Goal: Information Seeking & Learning: Compare options

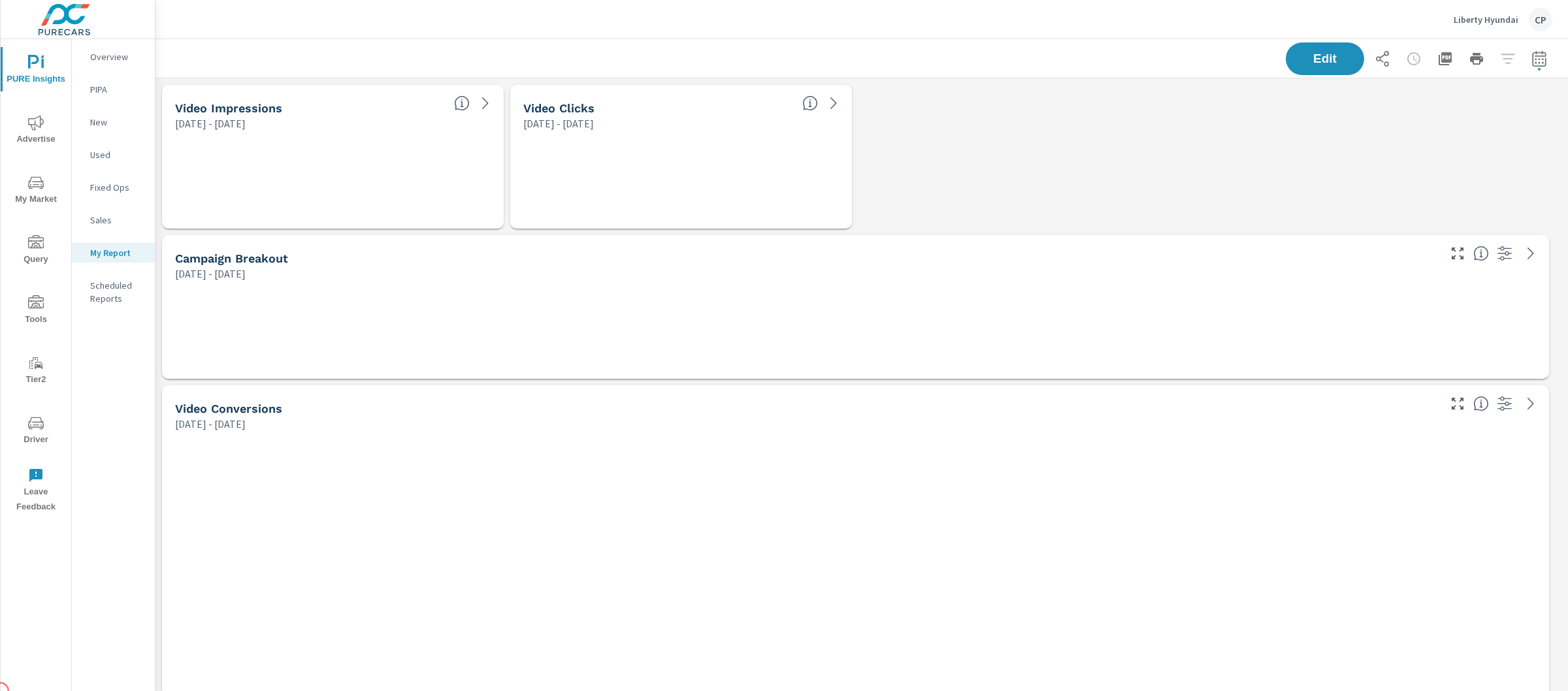
scroll to position [6490, 1425]
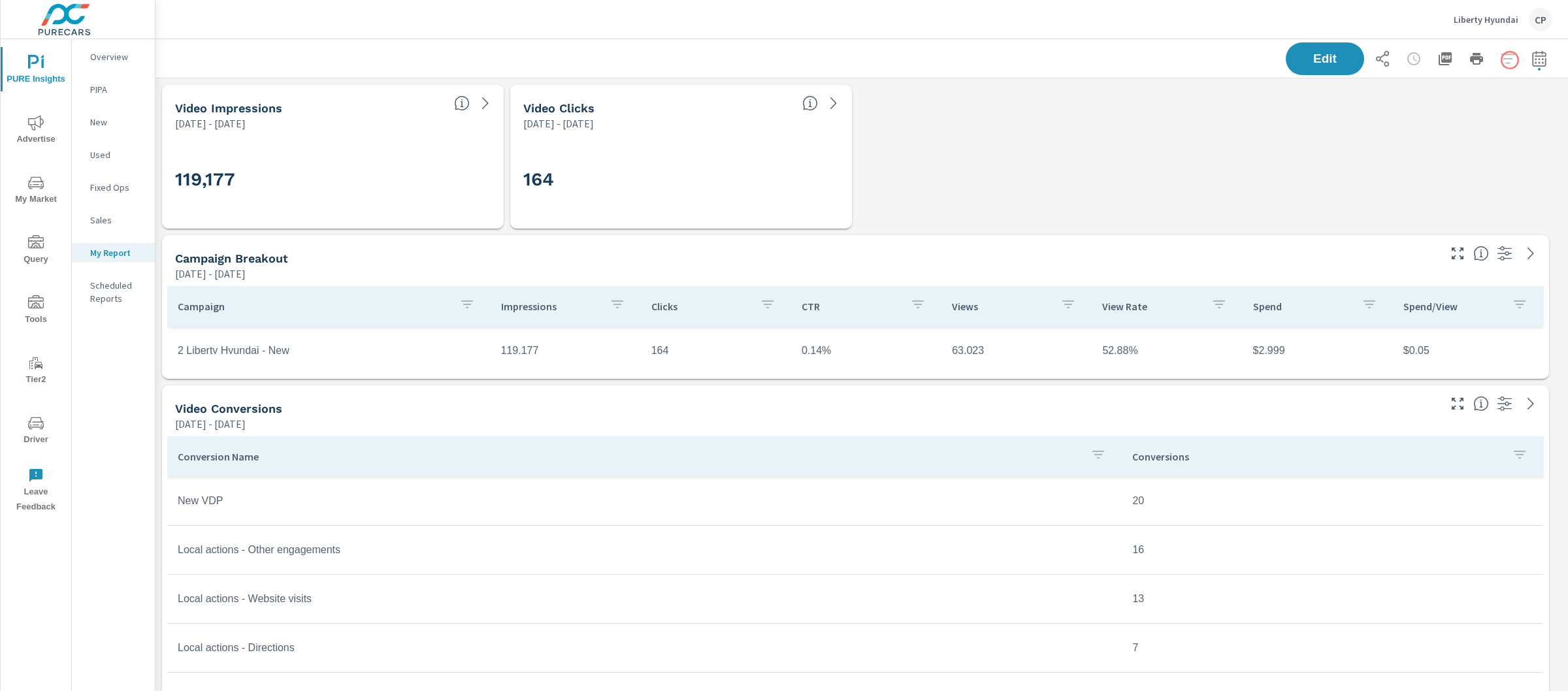
scroll to position [158, 0]
click at [1532, 58] on icon "button" at bounding box center [1539, 58] width 14 height 15
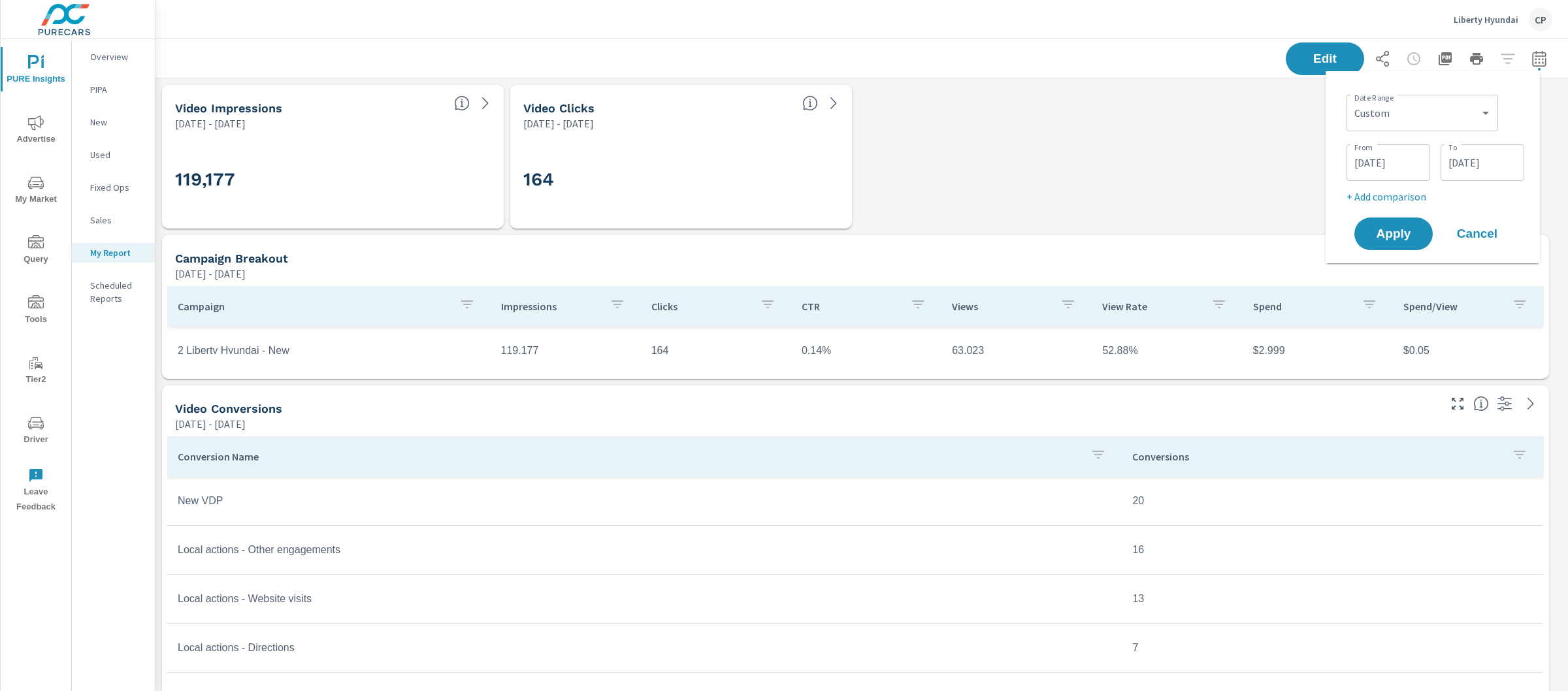
scroll to position [6490, 1425]
click at [1415, 98] on div "Custom [DATE] Last week Last 7 days Last 14 days Last 30 days Last 45 days Last…" at bounding box center [1423, 113] width 152 height 37
drag, startPoint x: 1520, startPoint y: 58, endPoint x: 1420, endPoint y: 111, distance: 113.2
click at [1420, 111] on select "Custom [DATE] Last week Last 7 days Last 14 days Last 30 days Last 45 days Last…" at bounding box center [1422, 112] width 141 height 26
select select "Month to date"
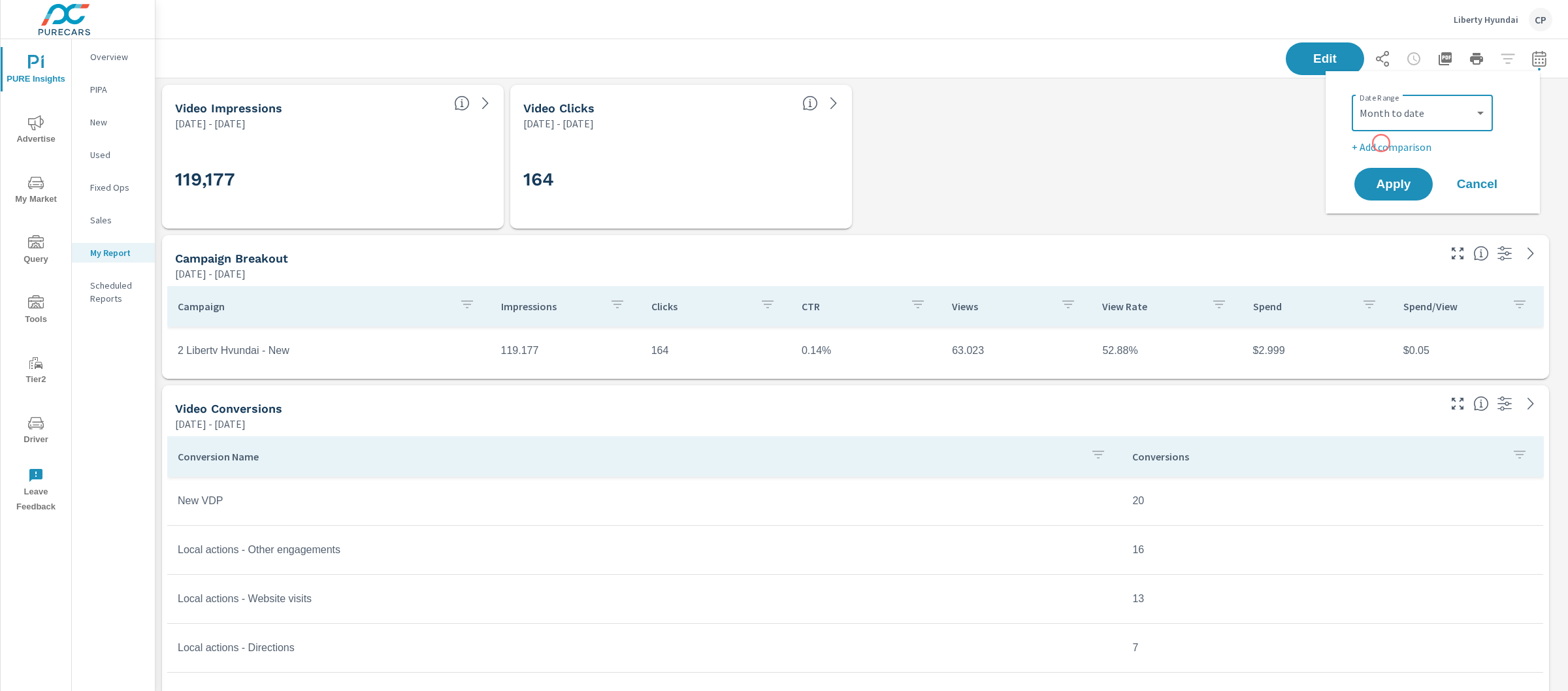
click at [1381, 143] on p "+ Add comparison" at bounding box center [1435, 147] width 167 height 15
select select "Previous period"
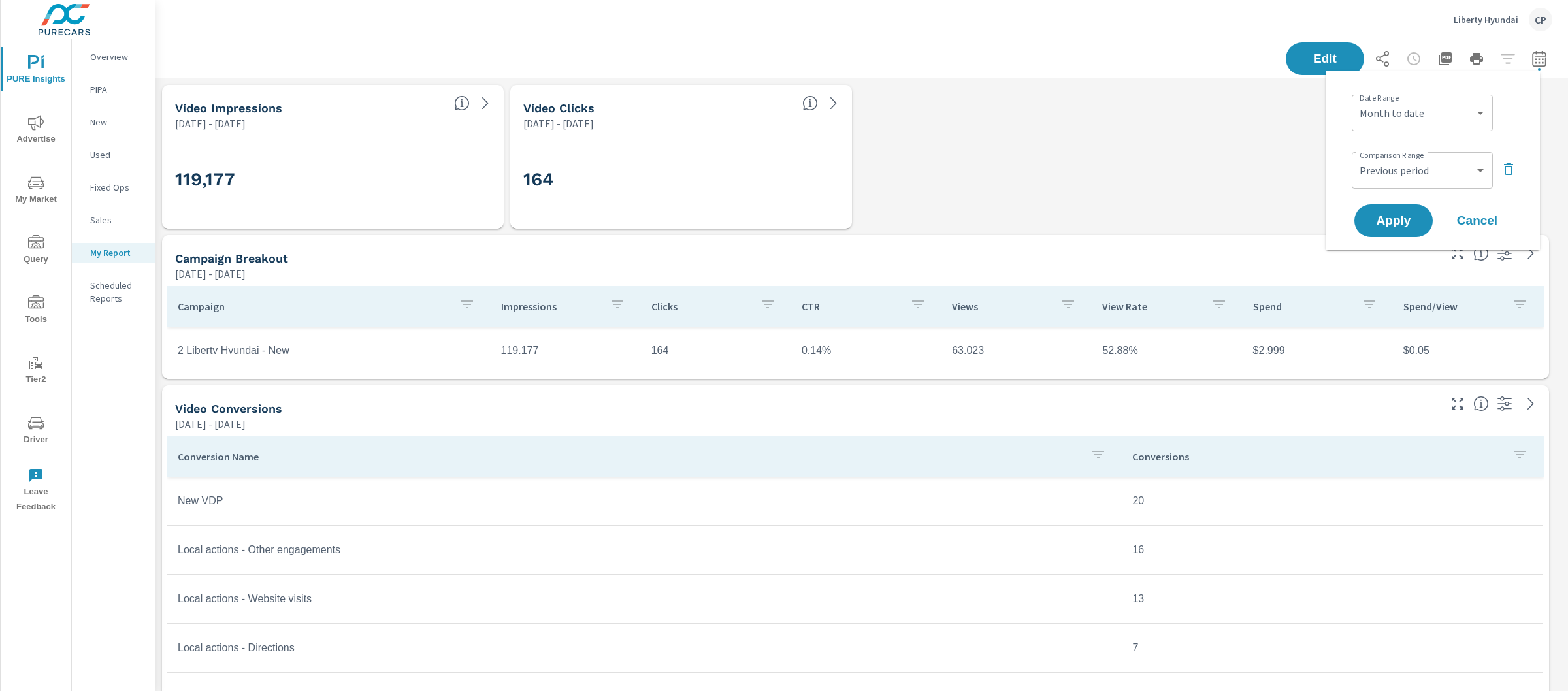
click at [1420, 93] on div "Date Range Custom [DATE] Last week Last 7 days Last 14 days Last 30 days Last 4…" at bounding box center [1435, 111] width 167 height 44
drag, startPoint x: 1381, startPoint y: 143, endPoint x: 1423, endPoint y: 104, distance: 57.3
click at [1423, 104] on select "Custom [DATE] Last week Last 7 days Last 14 days Last 30 days Last 45 days Last…" at bounding box center [1423, 112] width 131 height 26
select select "Last 90 days"
click at [1427, 147] on div "Comparison Range Custom Previous period Previous month Previous year ​" at bounding box center [1435, 169] width 167 height 44
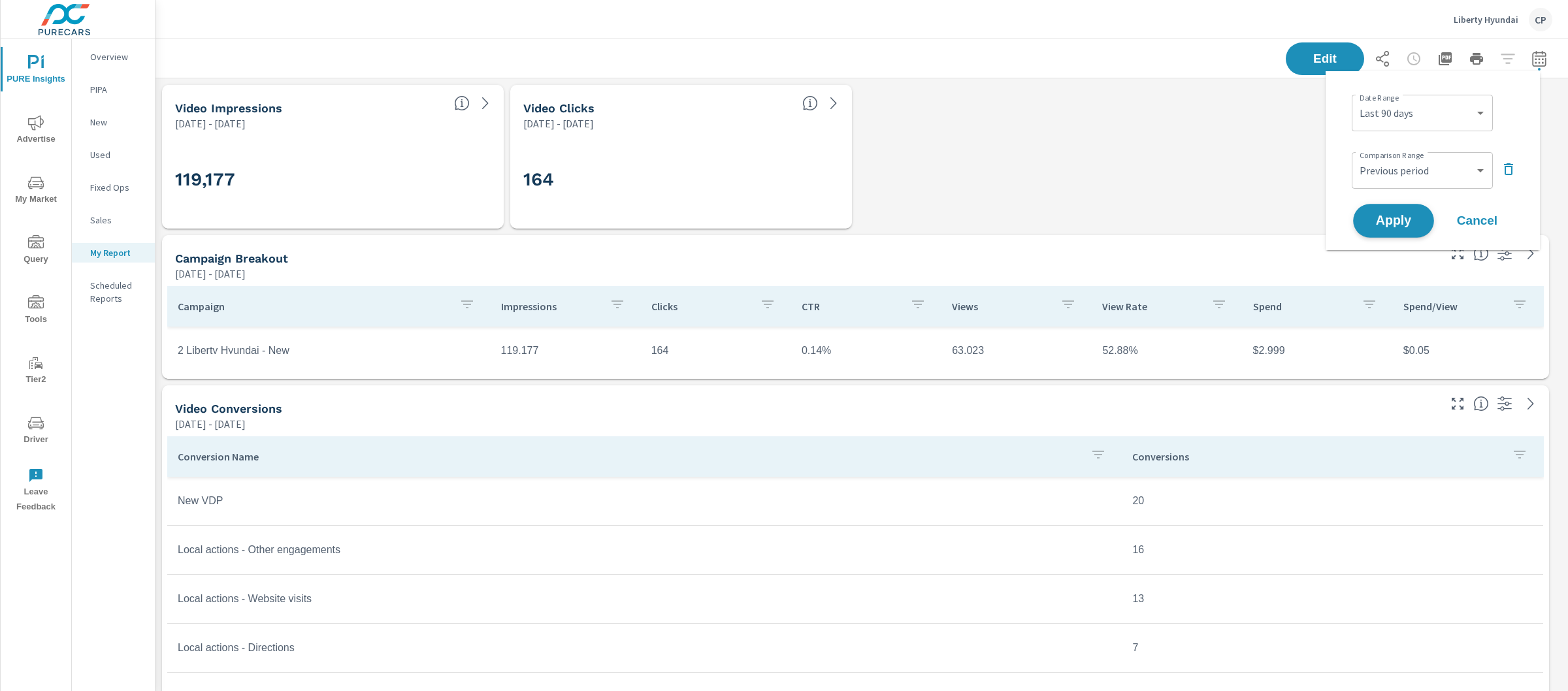
drag, startPoint x: 1427, startPoint y: 147, endPoint x: 1402, endPoint y: 222, distance: 79.1
click at [1402, 222] on span "Apply" at bounding box center [1394, 221] width 53 height 13
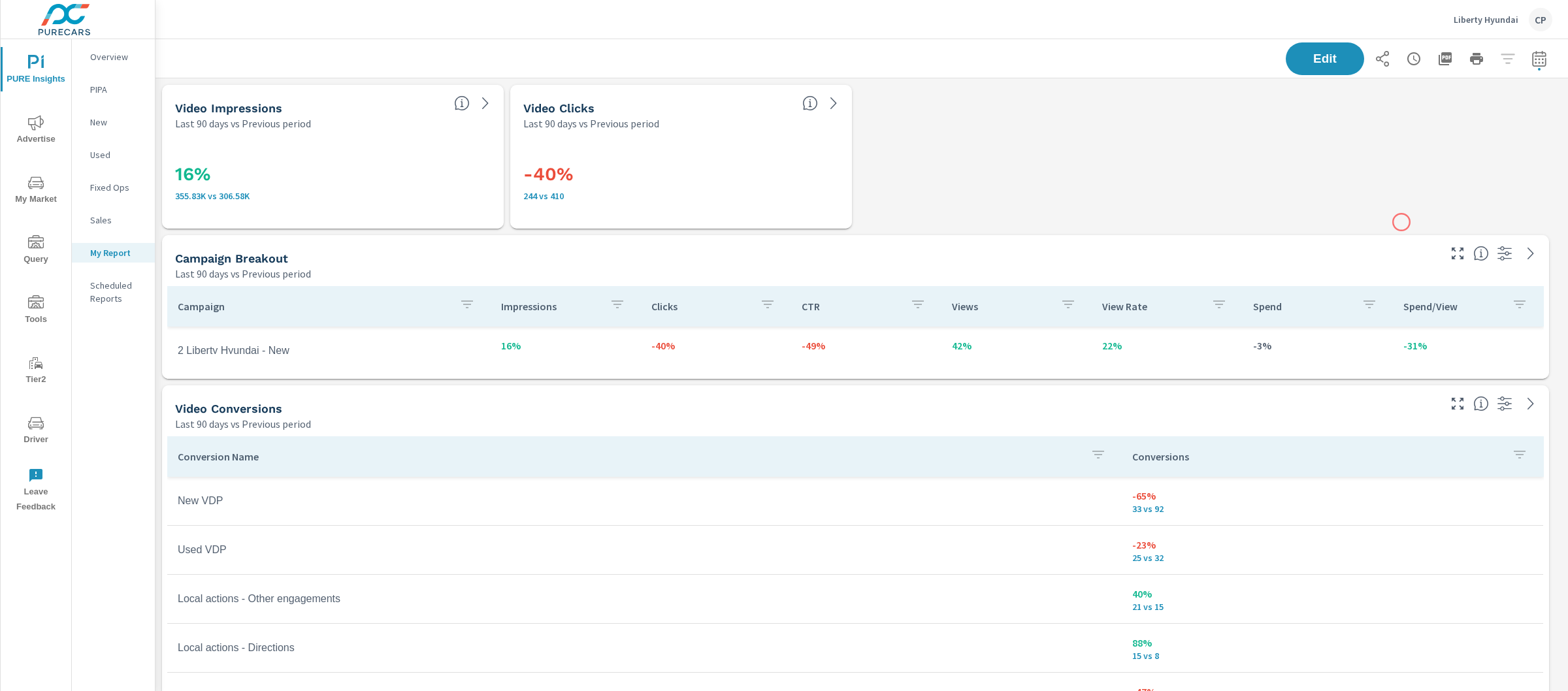
scroll to position [1, 0]
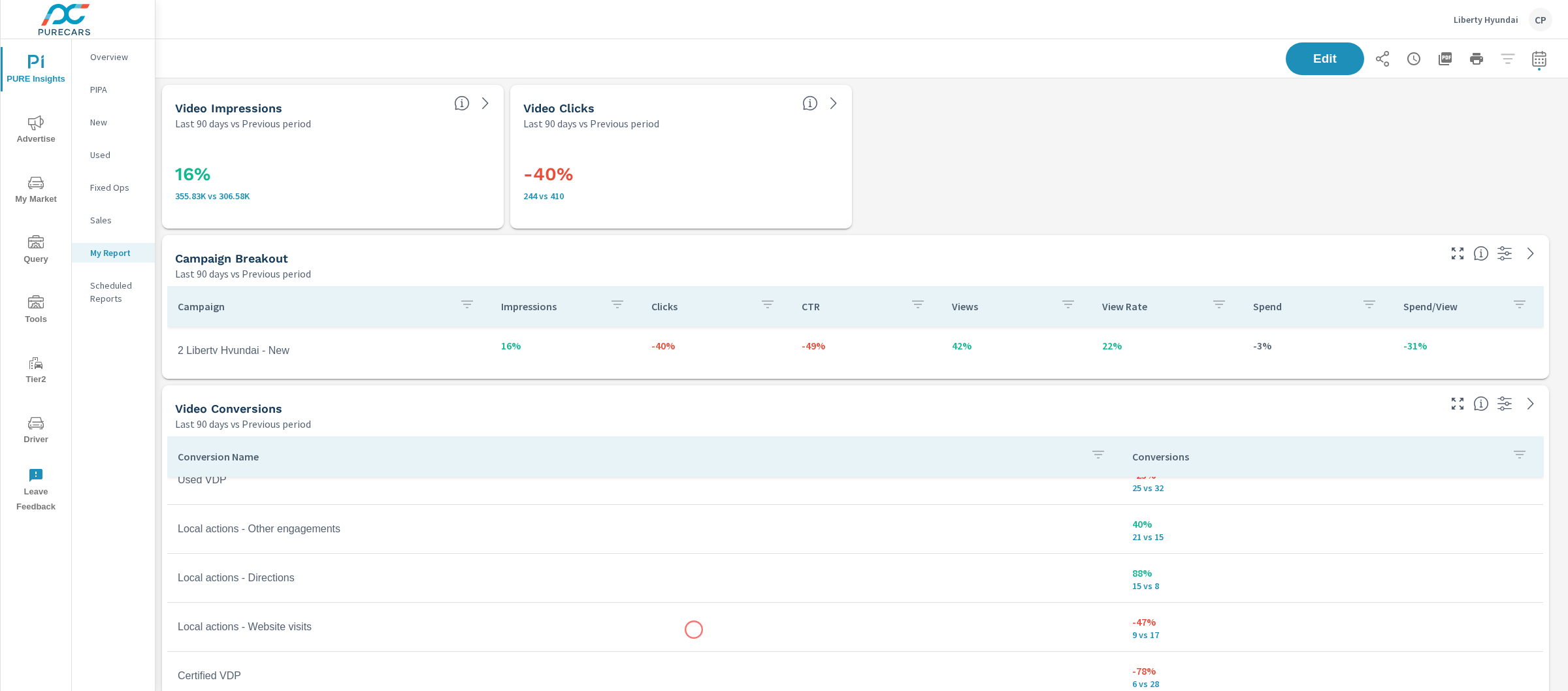
scroll to position [210, 0]
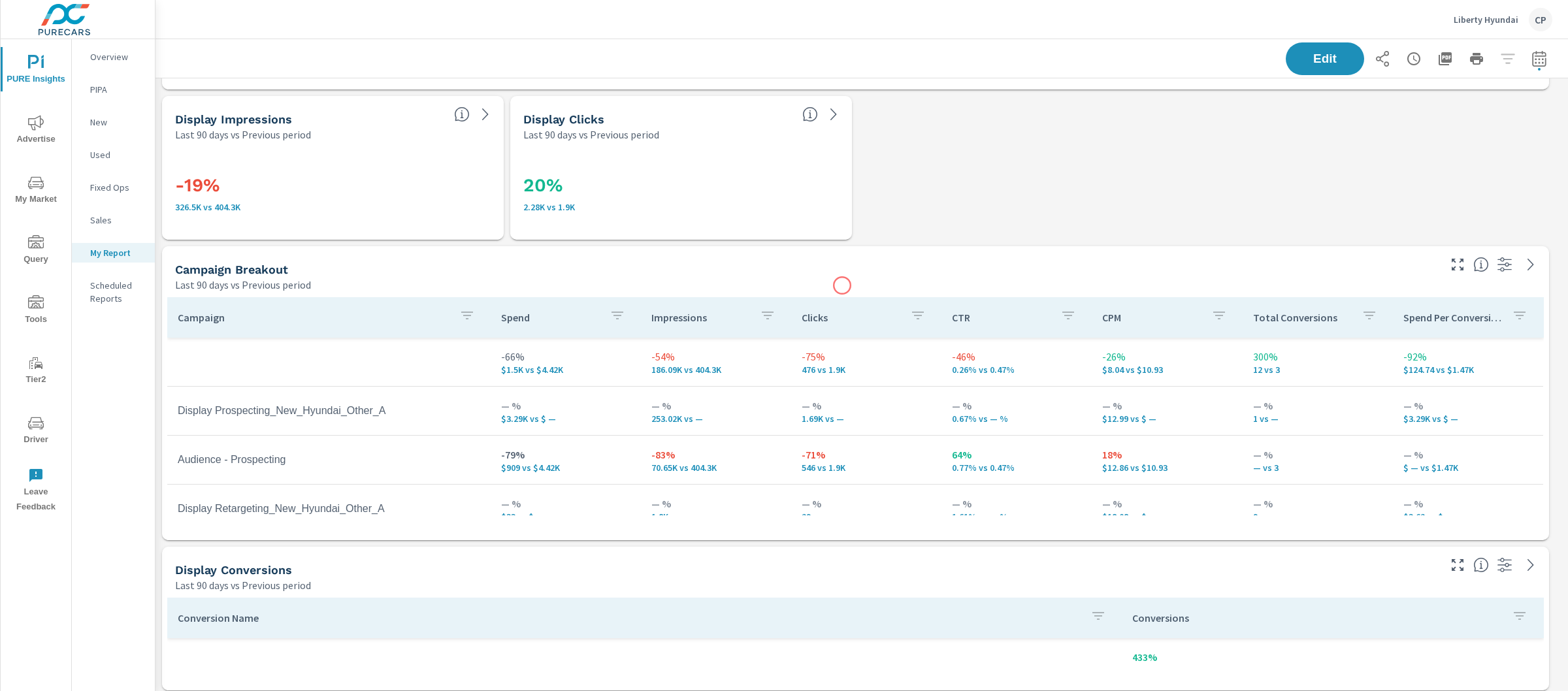
scroll to position [758, 0]
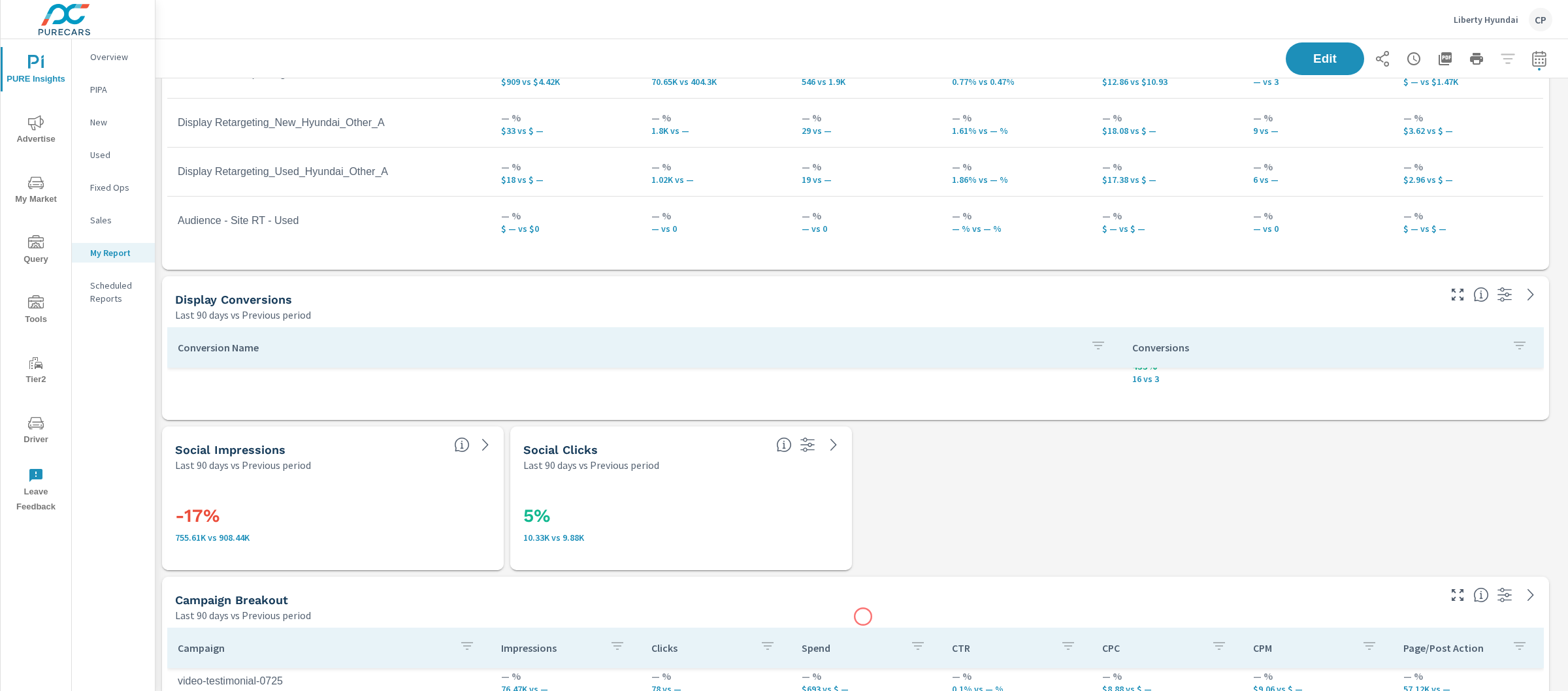
scroll to position [1311, 0]
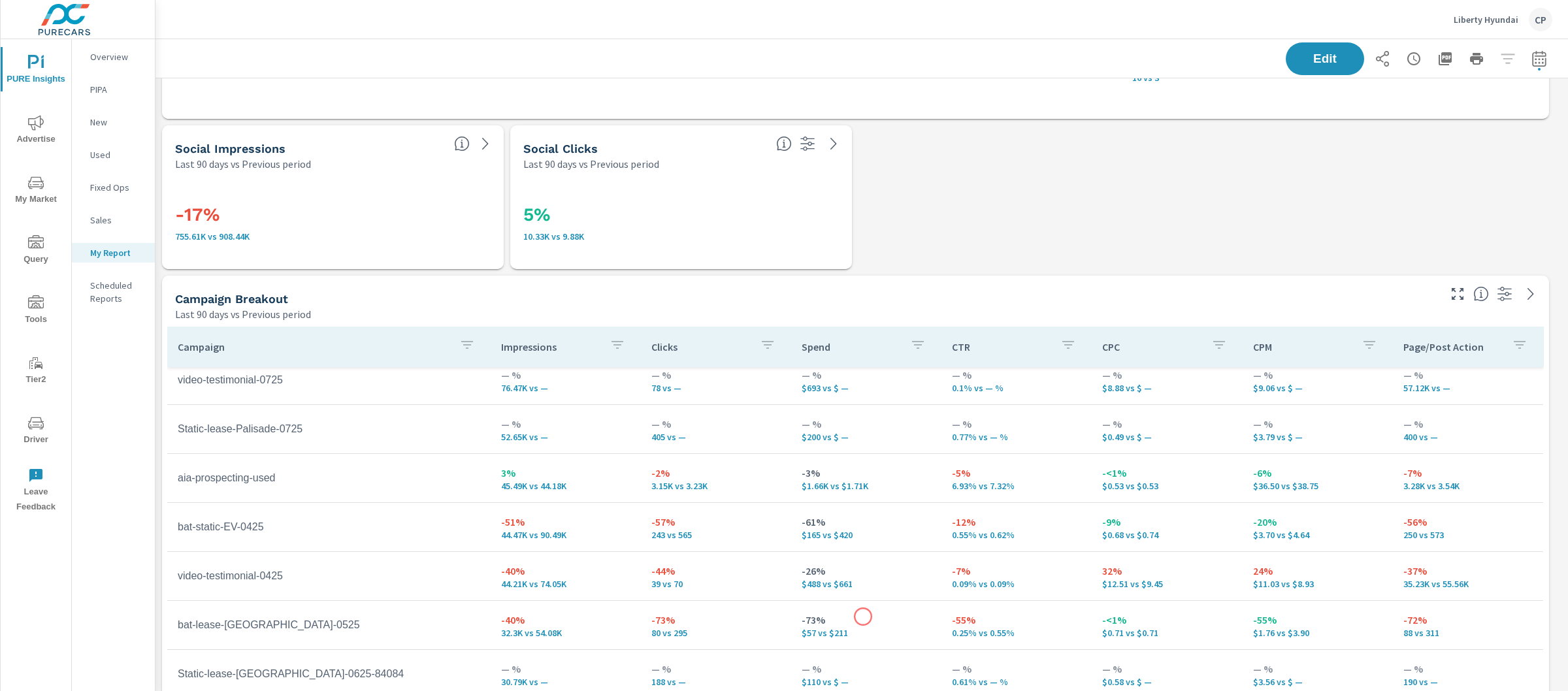
scroll to position [122, 0]
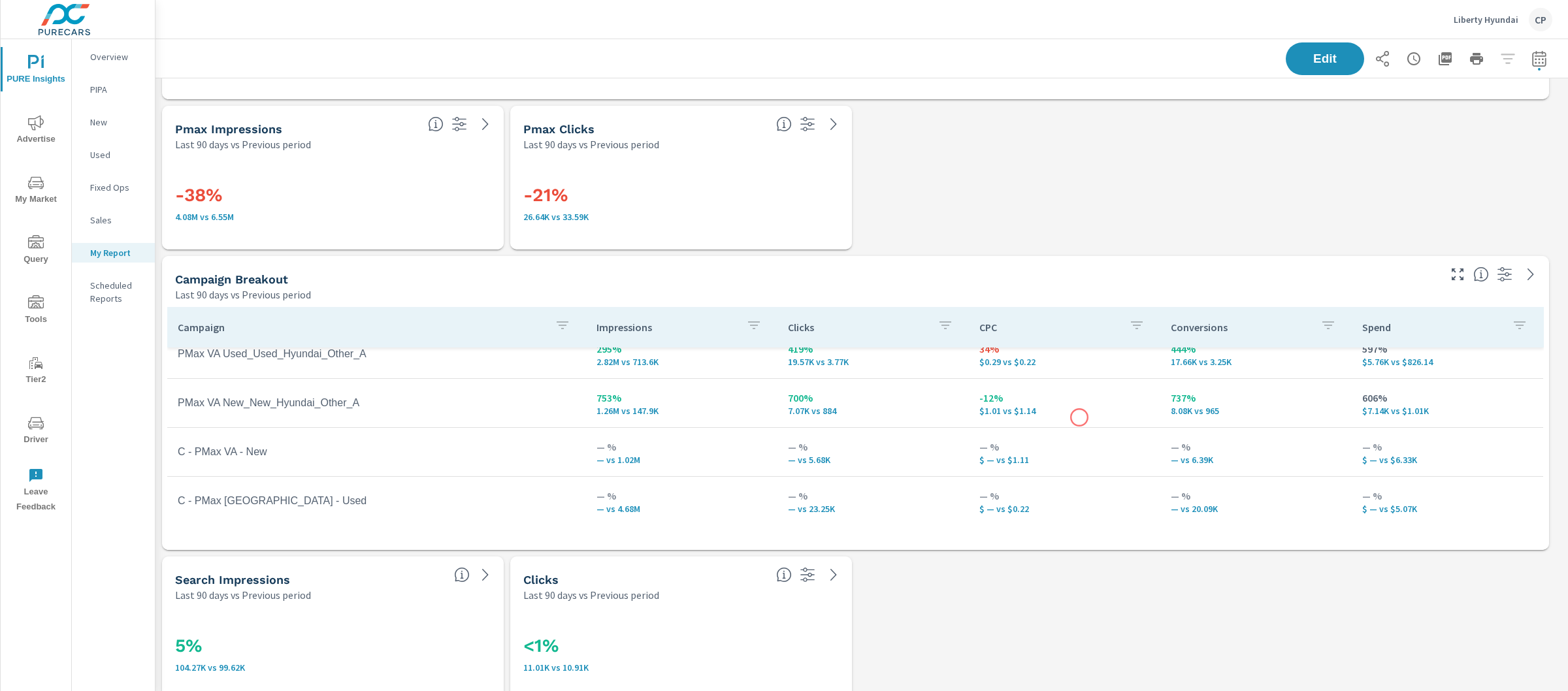
scroll to position [2532, 0]
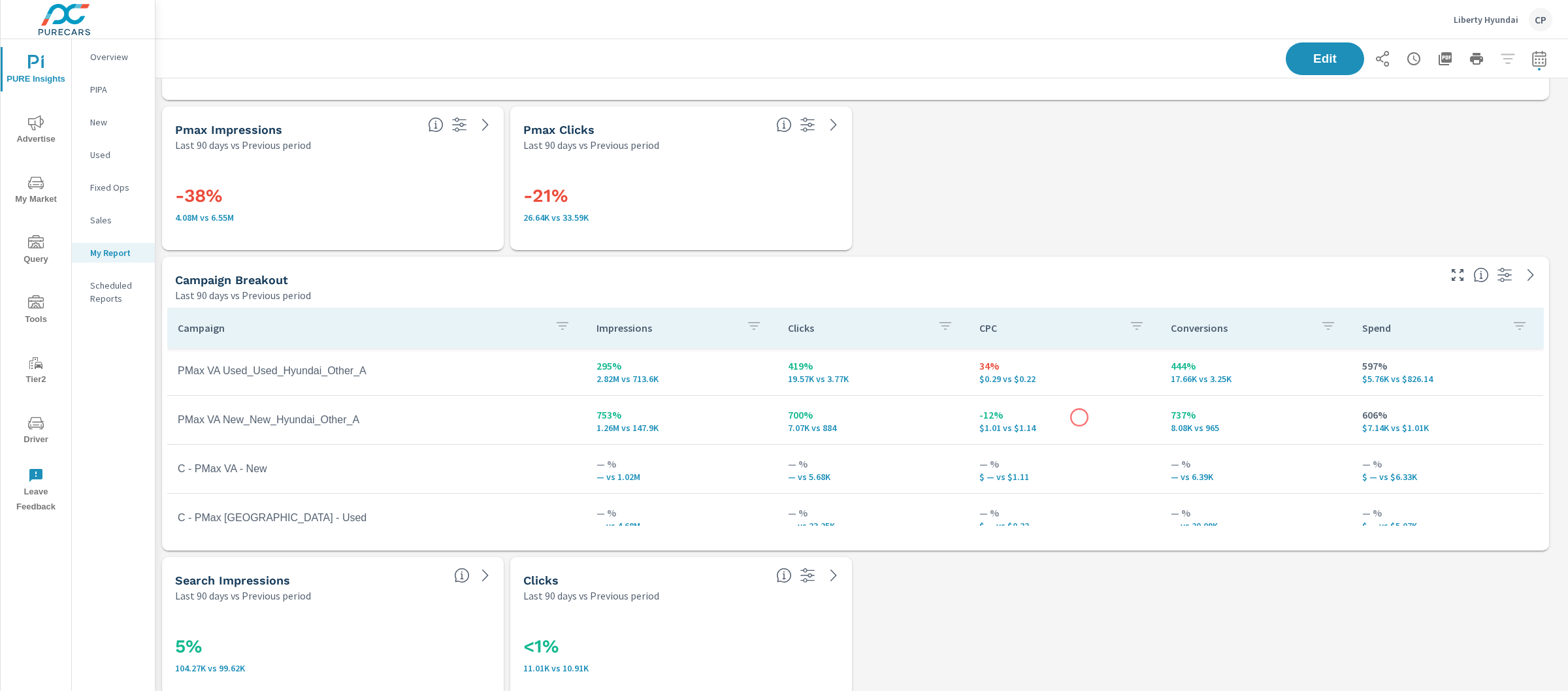
scroll to position [67, 0]
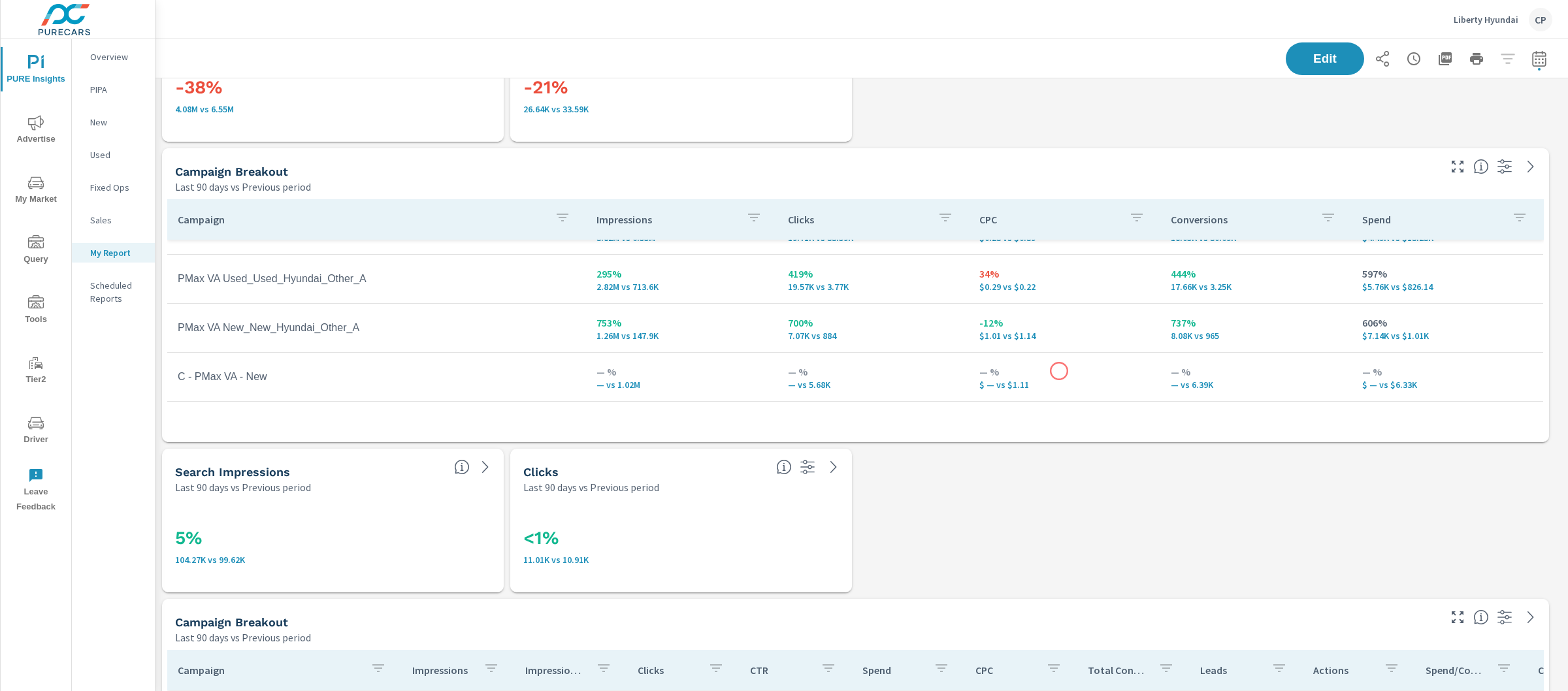
scroll to position [67, 0]
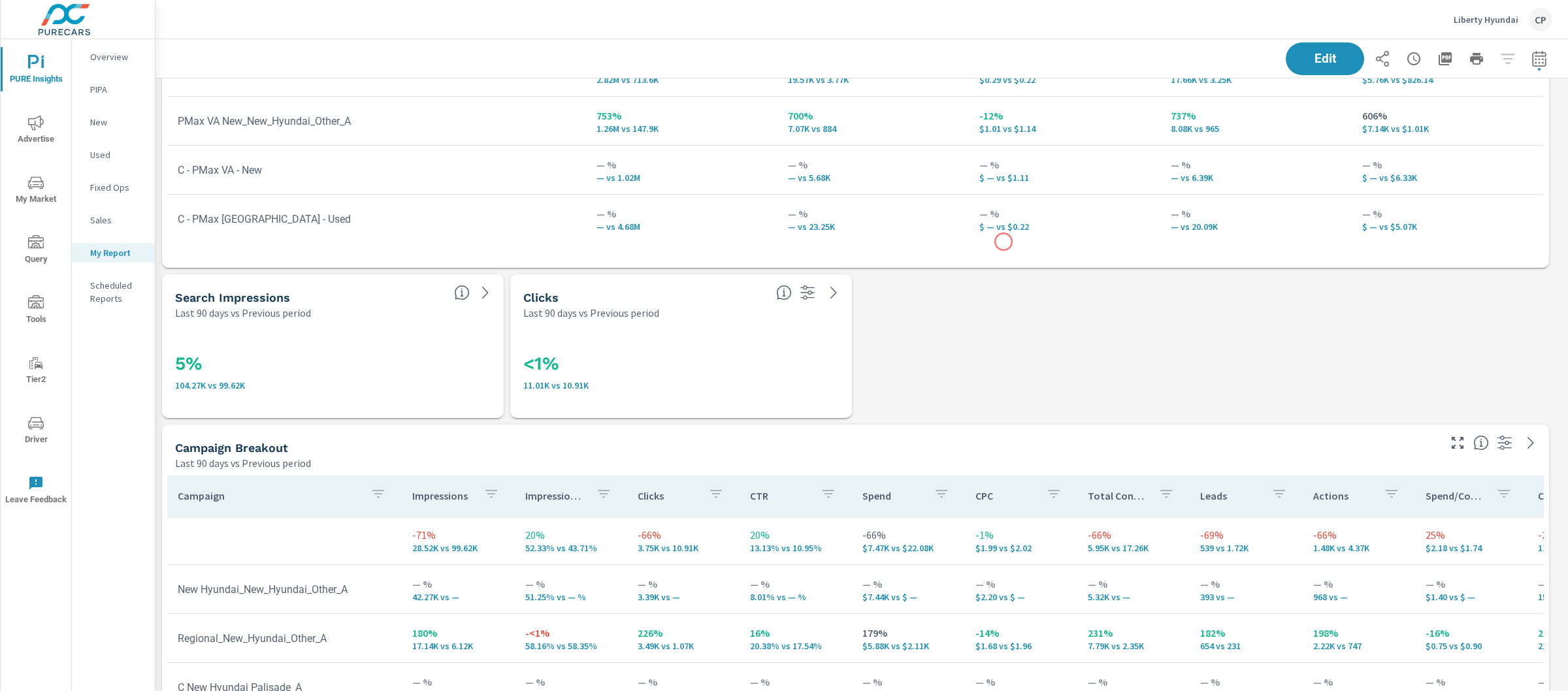
scroll to position [2768, 0]
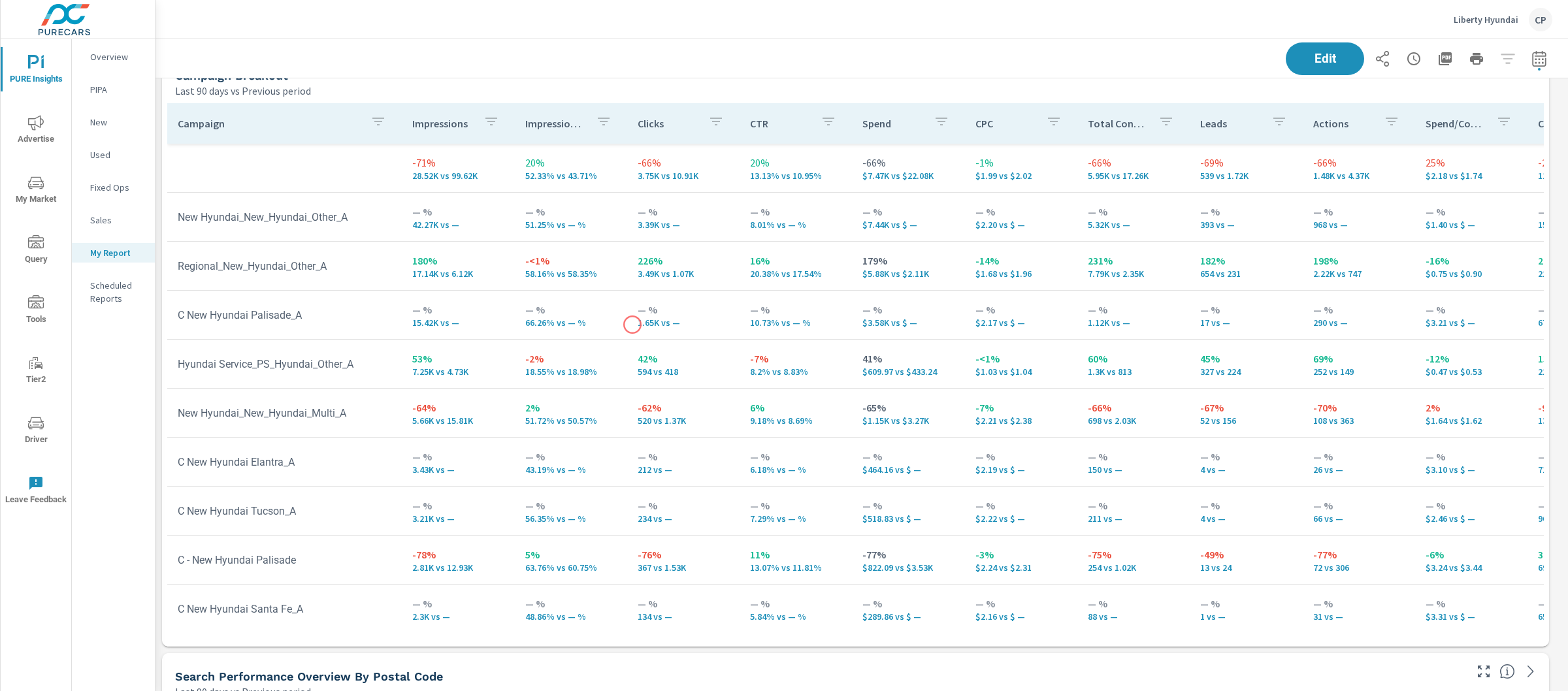
scroll to position [6490, 1425]
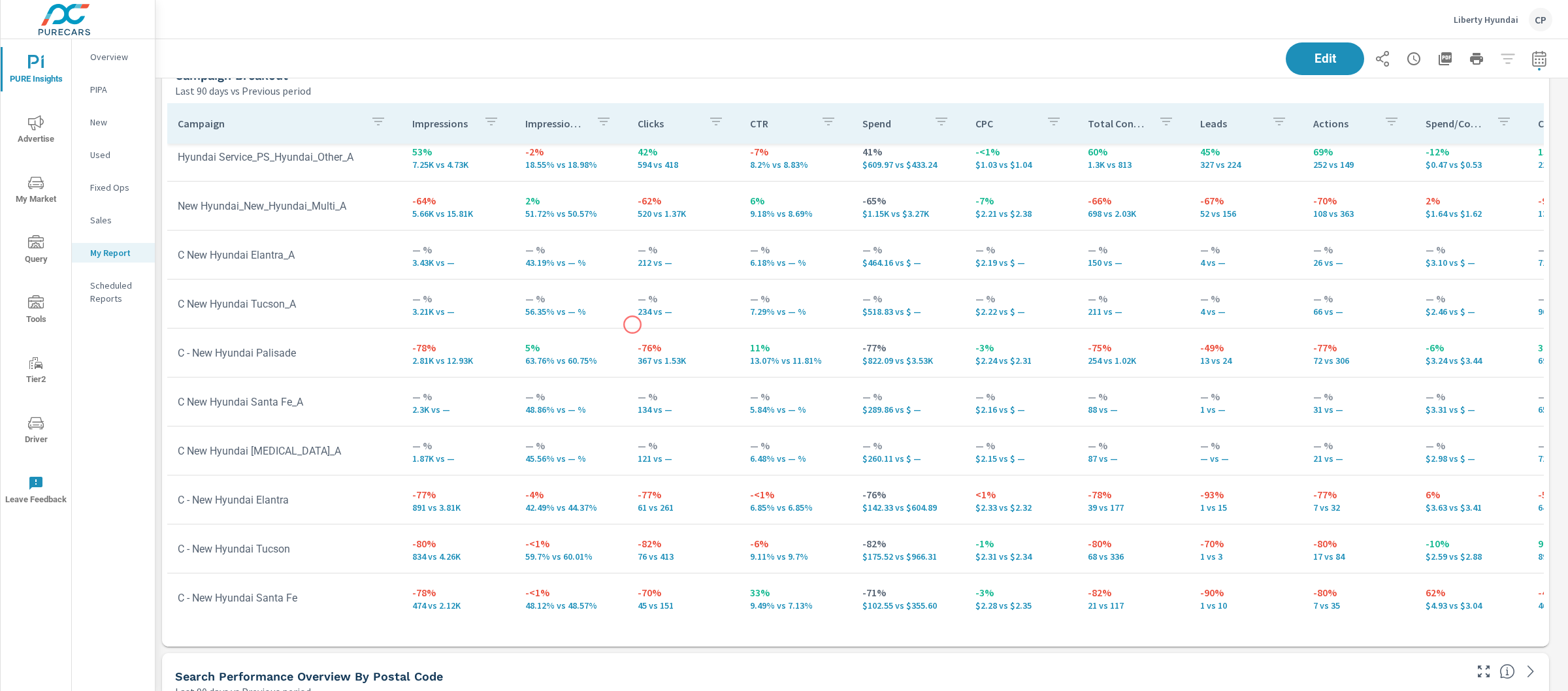
scroll to position [279, 0]
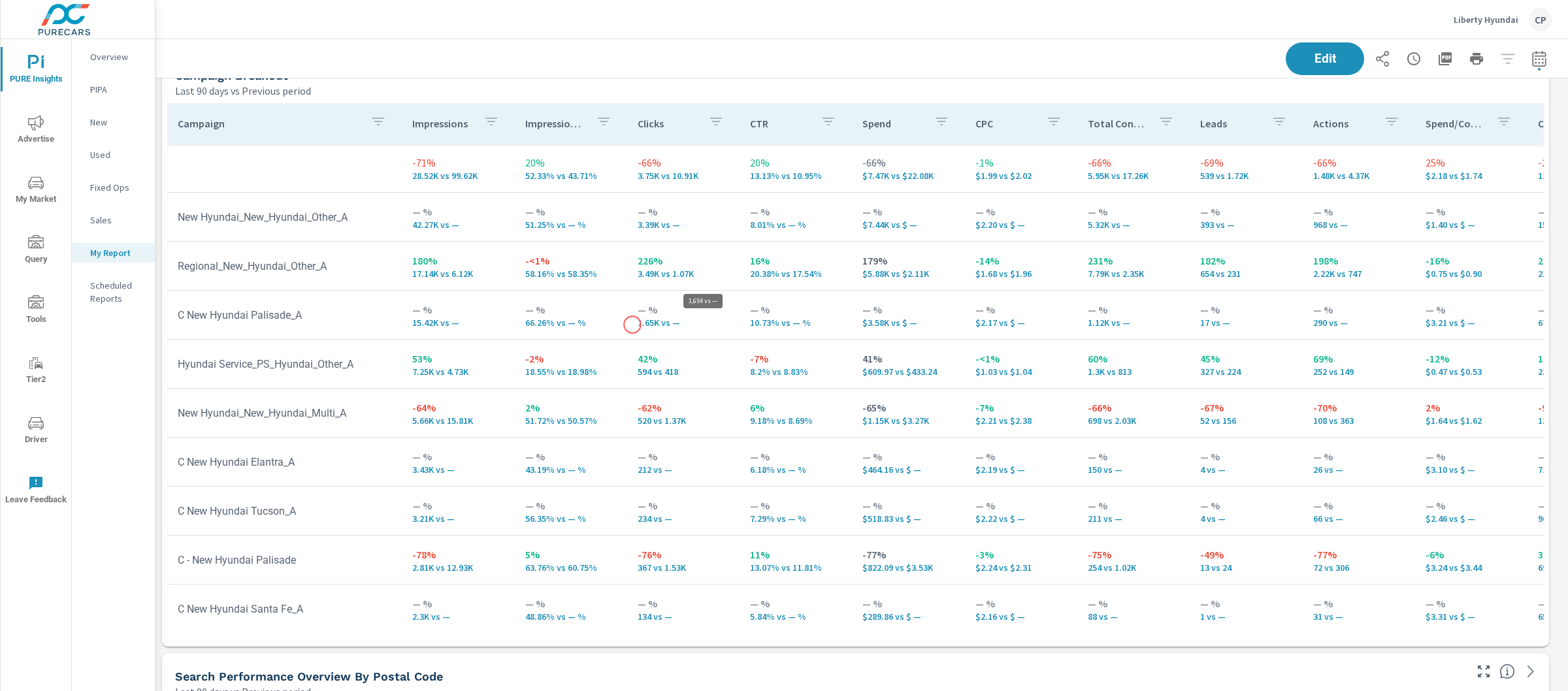
scroll to position [6490, 1425]
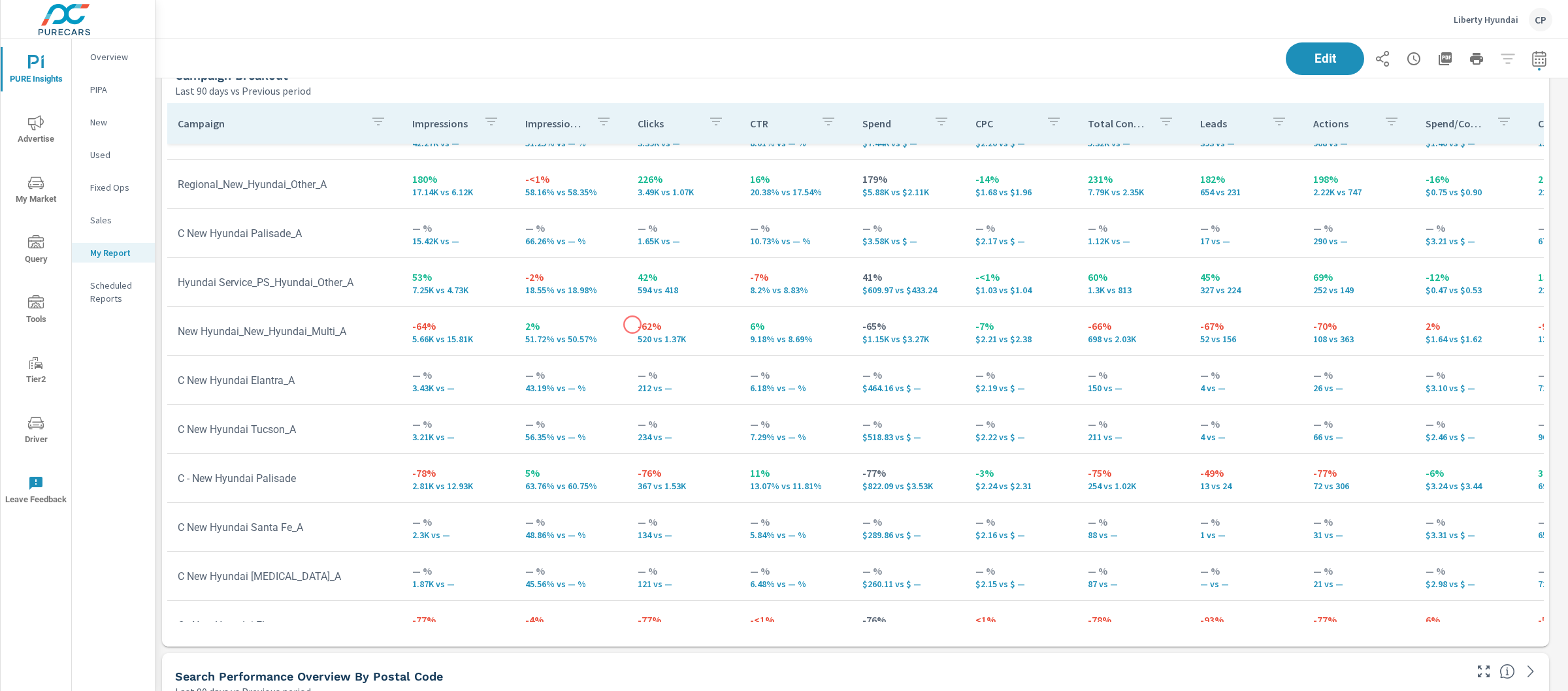
scroll to position [203, 0]
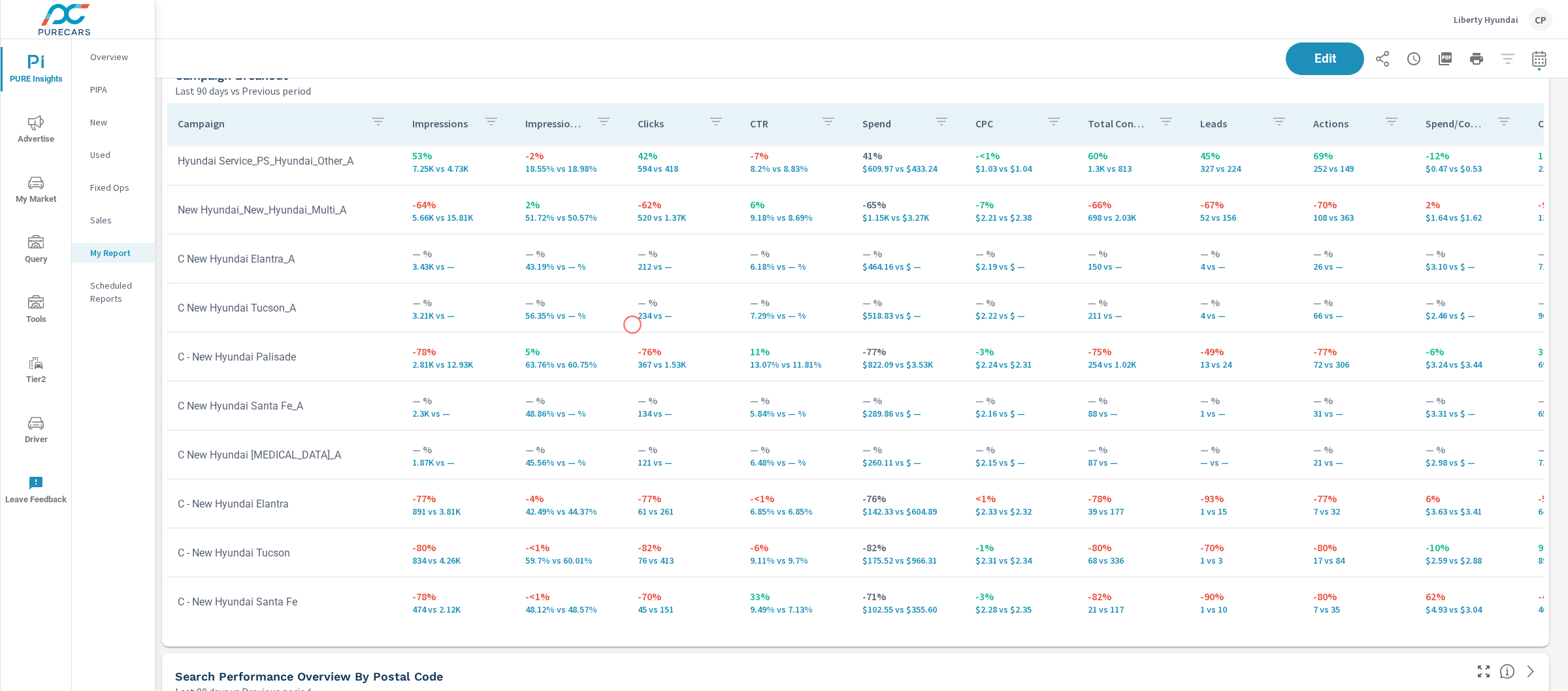
scroll to position [6490, 1425]
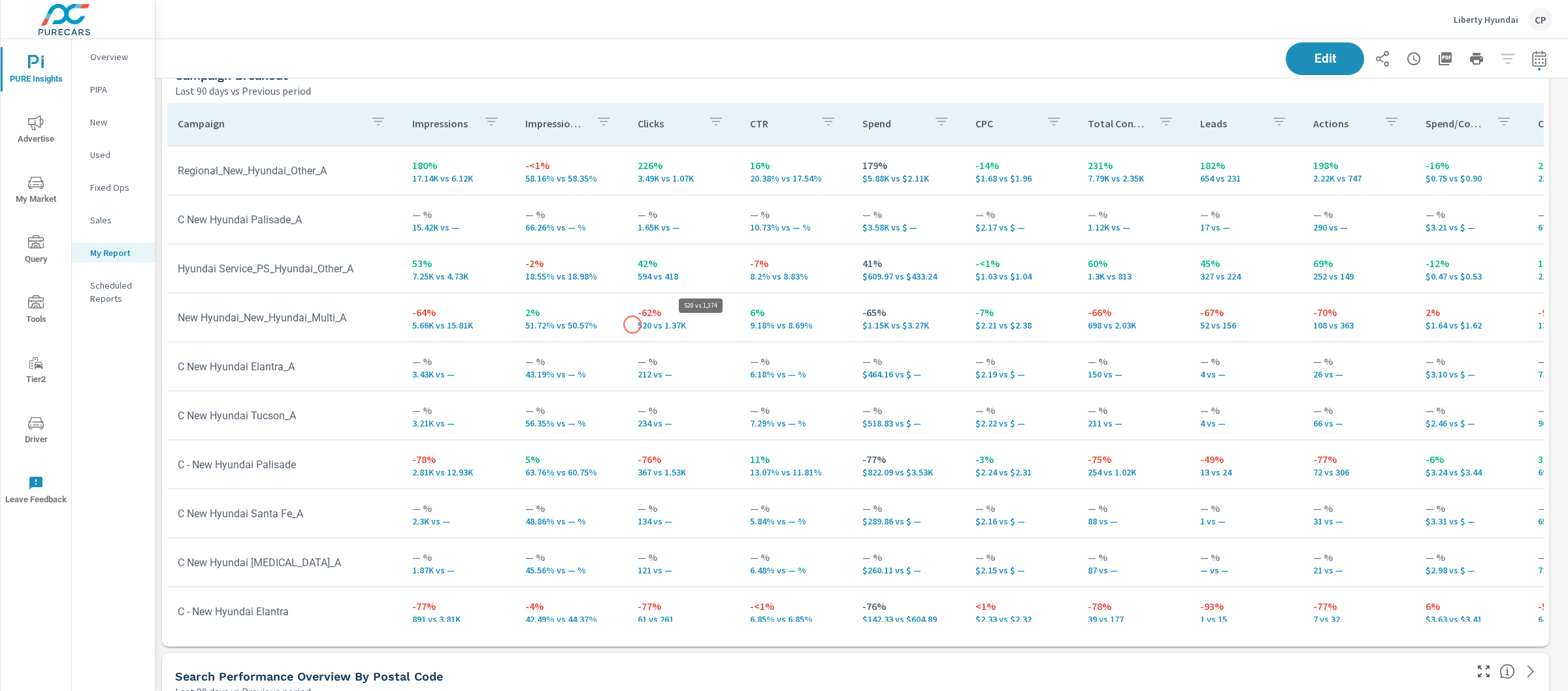
scroll to position [6490, 1425]
